Goal: Navigation & Orientation: Find specific page/section

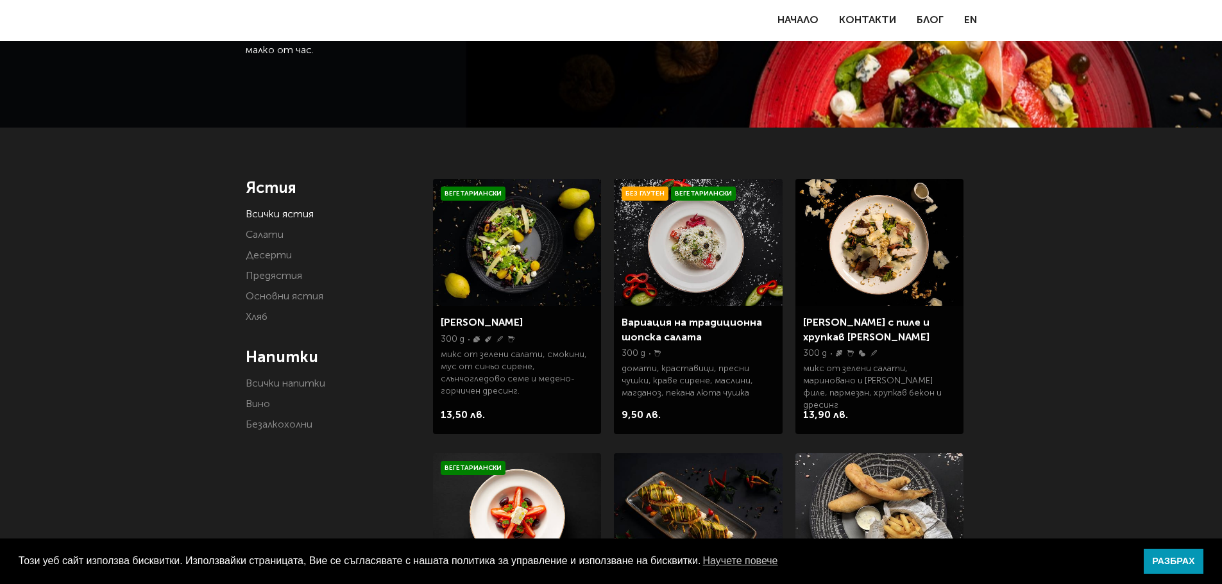
scroll to position [128, 0]
click at [268, 235] on link "Салати" at bounding box center [265, 236] width 38 height 10
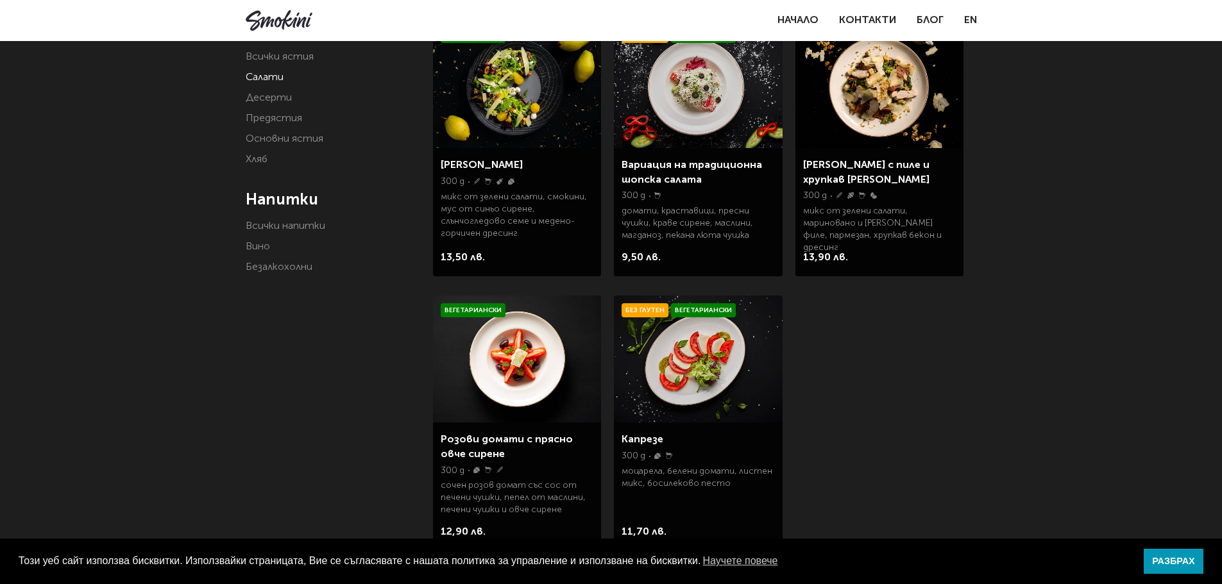
scroll to position [64, 0]
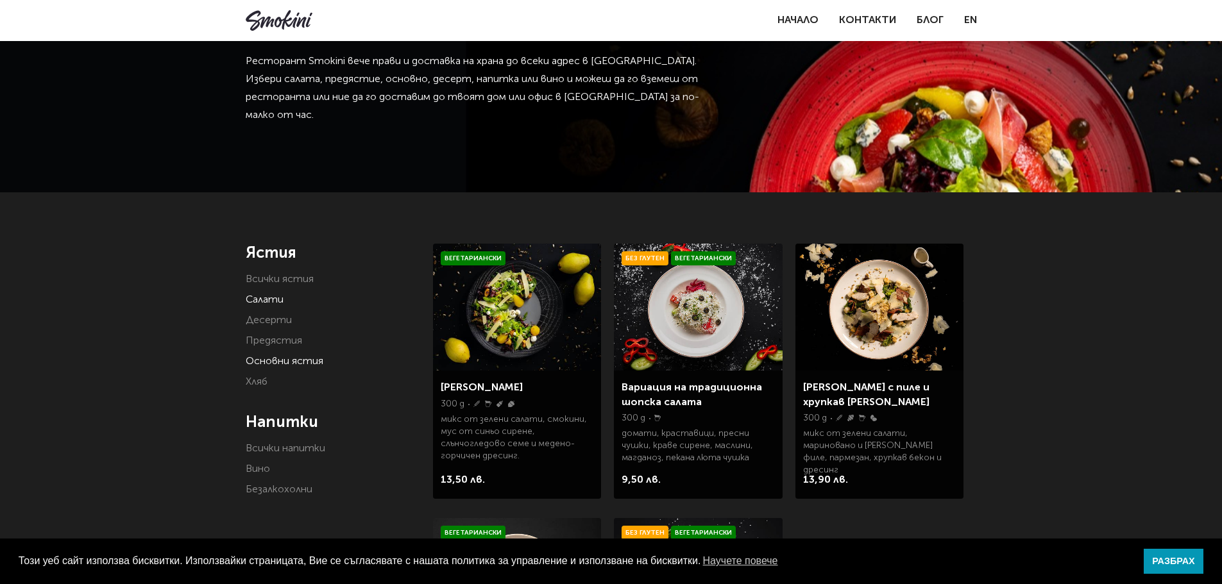
click at [285, 363] on link "Основни ястия" at bounding box center [285, 362] width 78 height 10
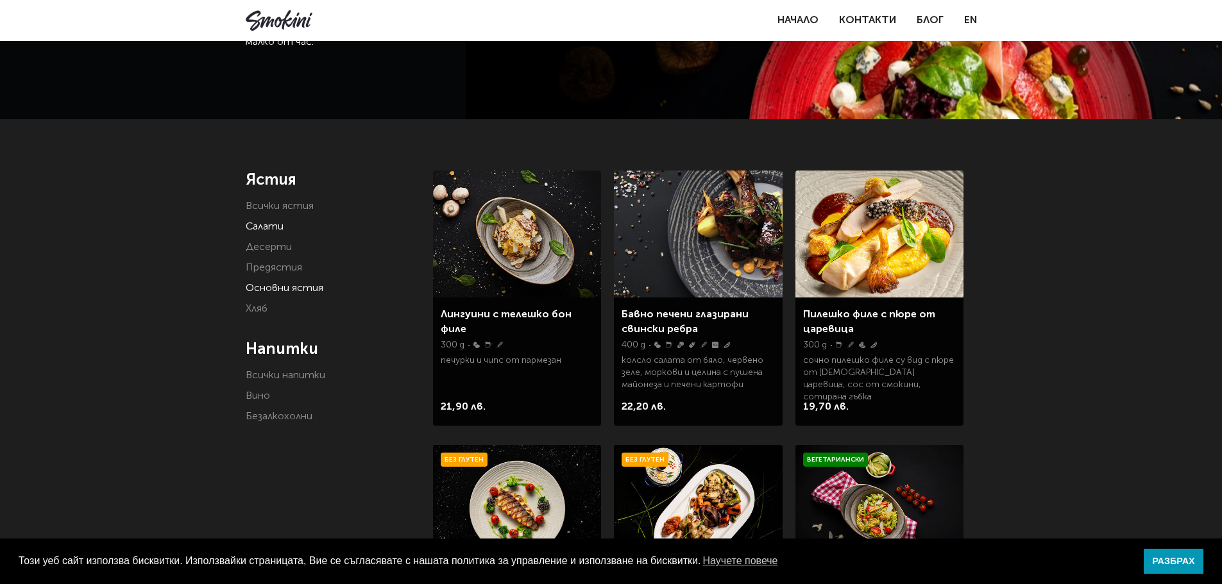
scroll to position [128, 0]
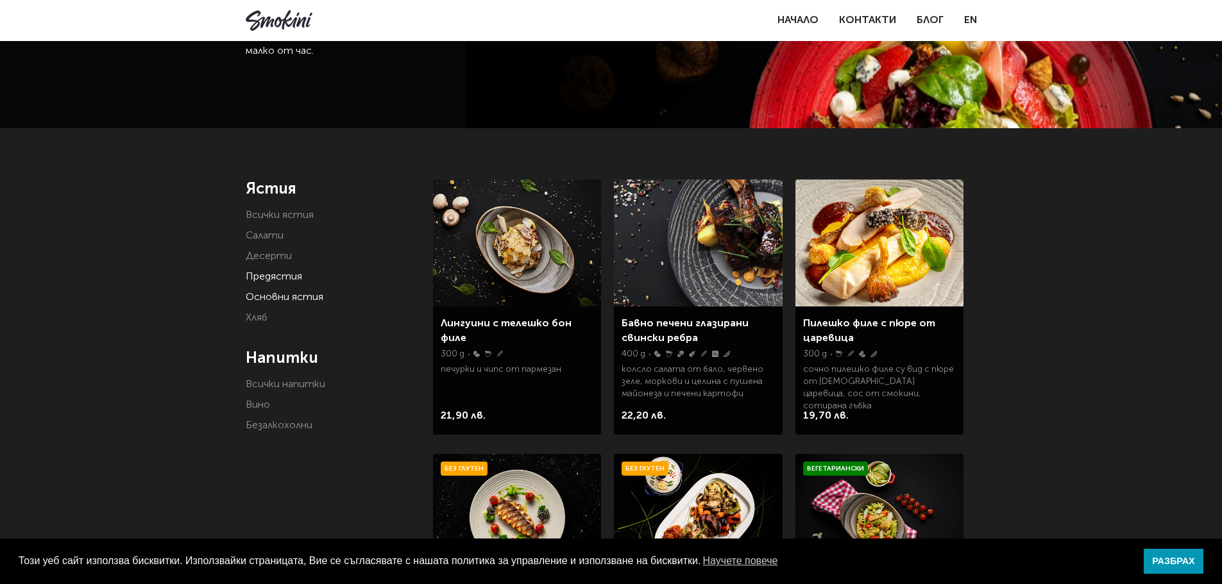
click at [284, 275] on link "Предястия" at bounding box center [274, 277] width 56 height 10
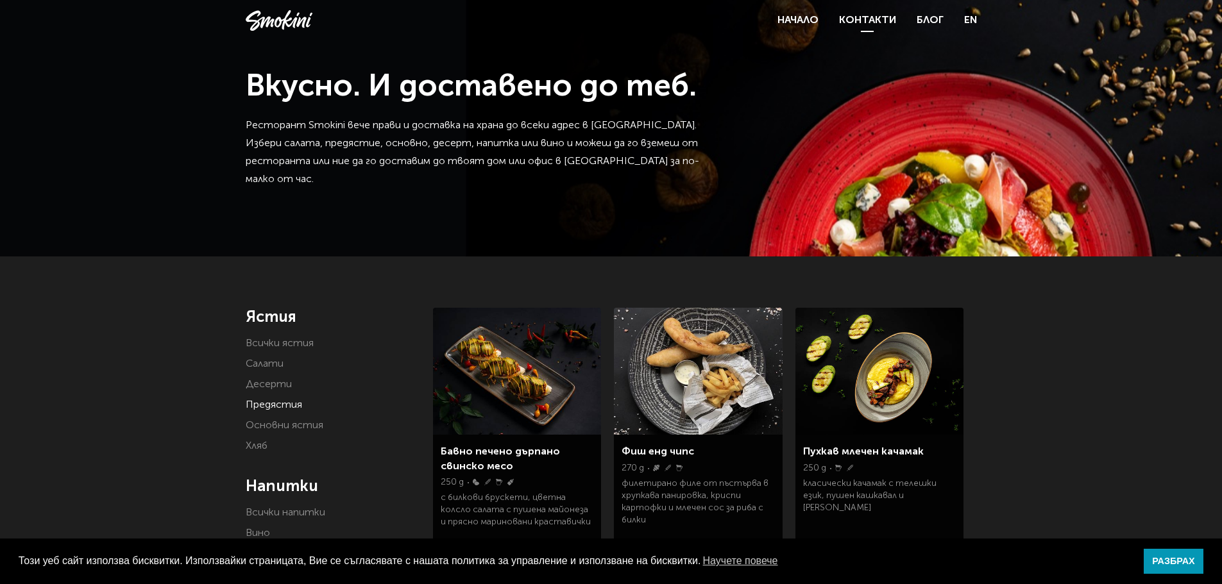
click at [870, 15] on link "Контакти" at bounding box center [867, 20] width 57 height 10
